Goal: Task Accomplishment & Management: Manage account settings

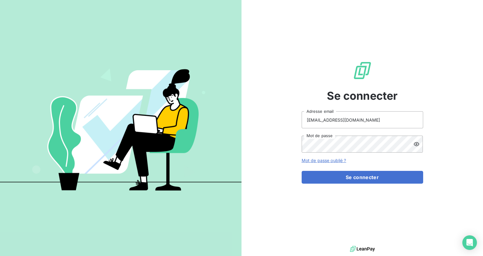
click at [396, 180] on button "Se connecter" at bounding box center [363, 177] width 122 height 13
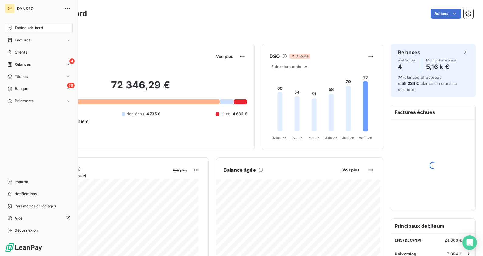
click at [42, 86] on div "78 Banque" at bounding box center [39, 89] width 68 height 10
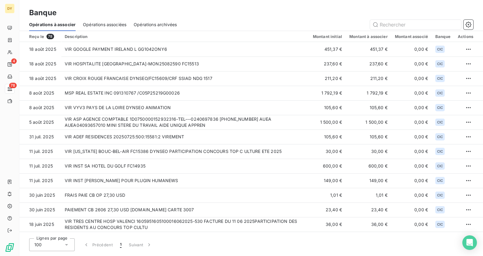
click at [101, 22] on span "Opérations associées" at bounding box center [104, 25] width 43 height 6
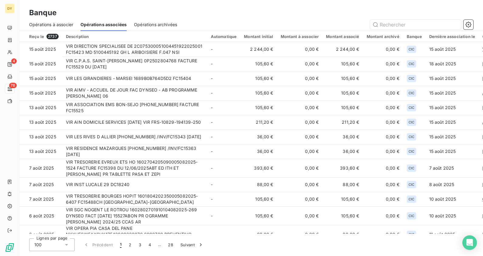
click at [59, 24] on span "Opérations à associer" at bounding box center [51, 25] width 44 height 6
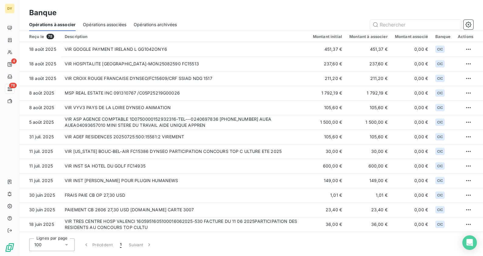
click at [255, 52] on td "VIR GOOGLE PAYMENT IRELAND L GG1042ONY6" at bounding box center [185, 49] width 248 height 15
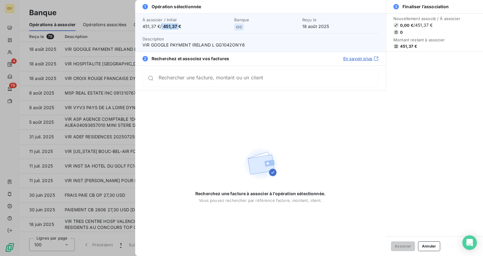
drag, startPoint x: 179, startPoint y: 26, endPoint x: 163, endPoint y: 25, distance: 16.7
click at [163, 25] on span "451,37 € / 451,37 €" at bounding box center [187, 26] width 88 height 6
copy span "451,37"
click at [431, 246] on button "Annuler" at bounding box center [429, 246] width 22 height 10
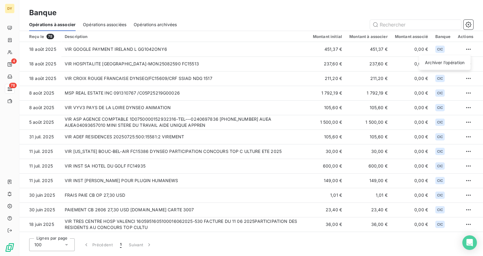
click at [470, 49] on html "DY 4 78 Banque Opérations à associer Opérations associées Opérations archivées …" at bounding box center [241, 128] width 483 height 256
click at [442, 62] on div "Archiver l’opération" at bounding box center [445, 63] width 47 height 10
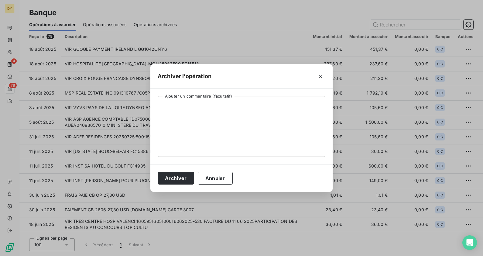
click at [176, 182] on button "Archiver" at bounding box center [176, 178] width 36 height 13
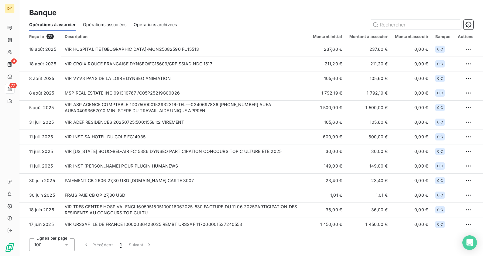
click at [230, 46] on td "VIR HOSPITALITE ST THOMAS DE TRG-MON25082590 FC15513" at bounding box center [185, 49] width 248 height 15
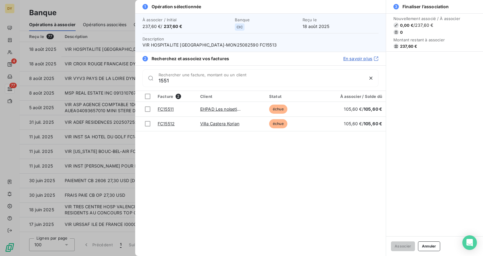
type input "1551"
click at [230, 107] on link "Maison de Moncontour CRT" at bounding box center [228, 108] width 57 height 5
click at [147, 111] on div at bounding box center [147, 108] width 5 height 5
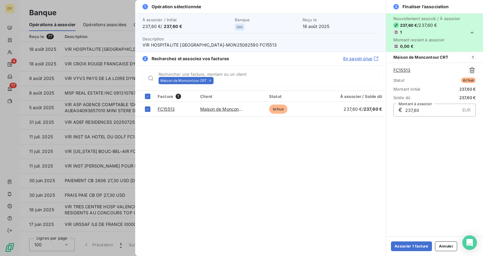
click at [416, 247] on button "Associer 1 facture" at bounding box center [411, 246] width 41 height 10
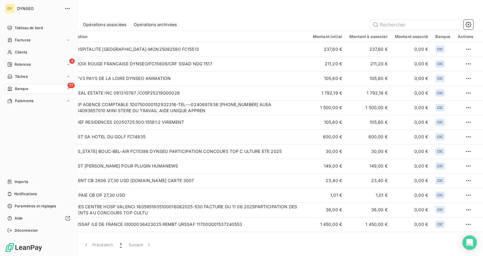
click at [17, 67] on span "Relances" at bounding box center [23, 64] width 16 height 5
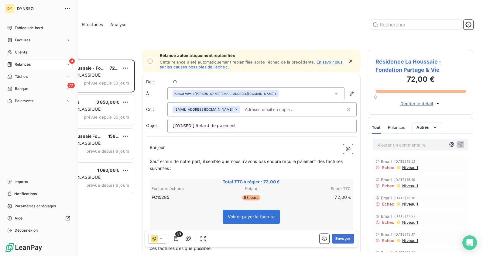
scroll to position [191, 100]
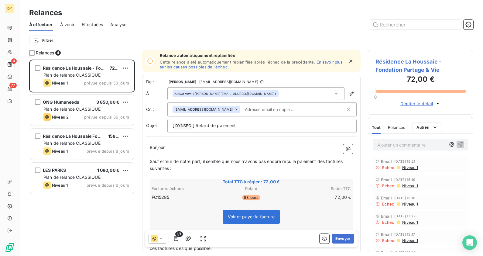
click at [74, 106] on div "Plan de relance CLASSIQUE" at bounding box center [86, 109] width 86 height 6
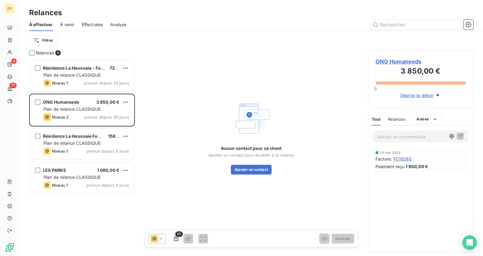
click at [399, 61] on span "ONG Humaneeds" at bounding box center [421, 61] width 91 height 8
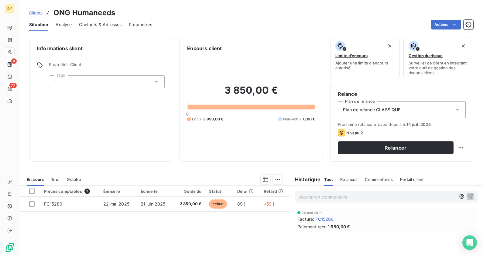
click at [106, 26] on span "Contacts & Adresses" at bounding box center [100, 25] width 43 height 6
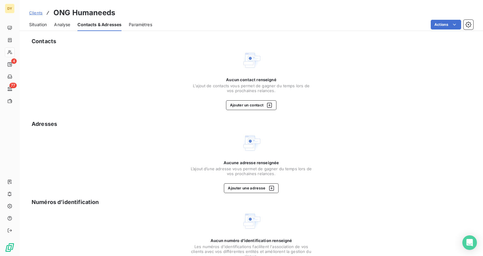
click at [259, 106] on button "Ajouter un contact" at bounding box center [251, 105] width 51 height 10
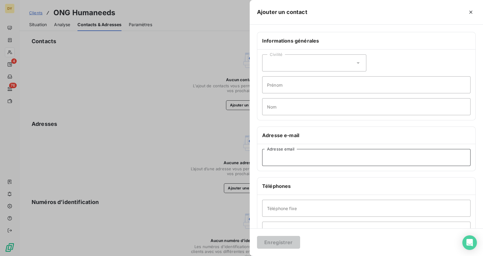
click at [281, 157] on input "Adresse email" at bounding box center [366, 157] width 209 height 17
paste input "yaomauriceyao6@gmail.com"
type input "yaomauriceyao6@gmail.com"
click at [289, 241] on button "Enregistrer" at bounding box center [278, 242] width 43 height 13
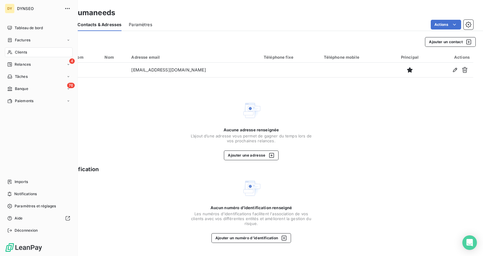
click at [38, 66] on div "4 Relances" at bounding box center [39, 65] width 68 height 10
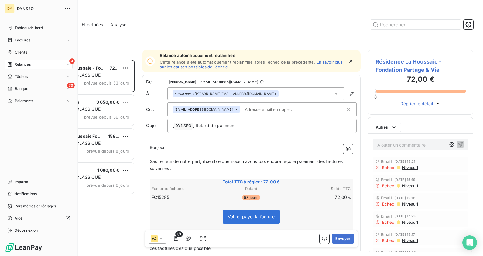
scroll to position [191, 100]
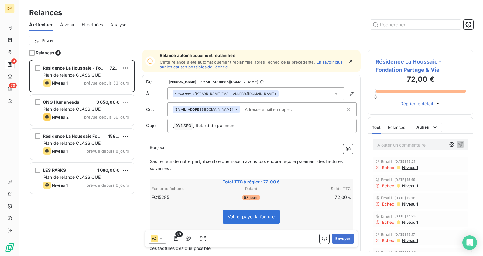
click at [105, 114] on div "Niveau 2 prévue depuis 36 jours" at bounding box center [86, 116] width 86 height 7
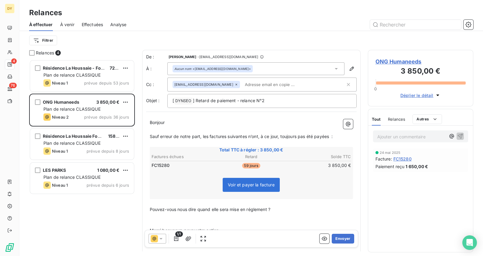
click at [339, 240] on button "Envoyer" at bounding box center [343, 239] width 22 height 10
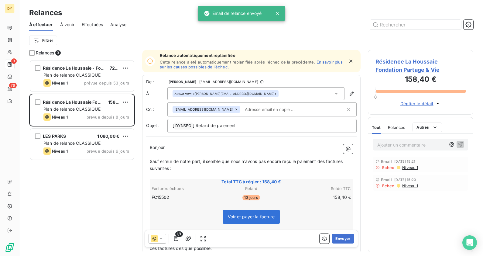
click at [81, 78] on div "Résidence La Houssaie - Fondation Partage & Vie 72,00 € Plan de relance CLASSIQ…" at bounding box center [82, 76] width 104 height 31
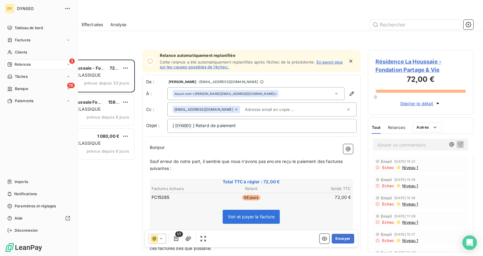
click at [24, 43] on span "Factures" at bounding box center [23, 39] width 16 height 5
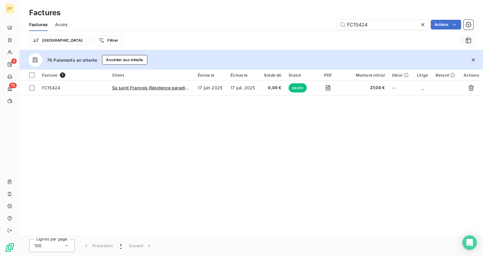
click at [423, 26] on icon at bounding box center [423, 25] width 6 height 6
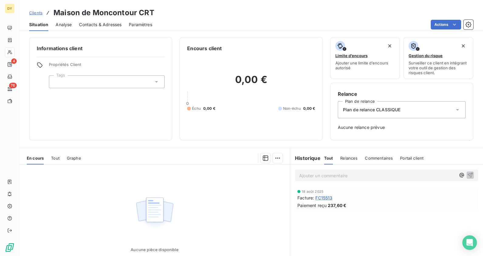
click at [107, 28] on div "Contacts & Adresses" at bounding box center [100, 24] width 43 height 13
